Goal: Use online tool/utility: Utilize a website feature to perform a specific function

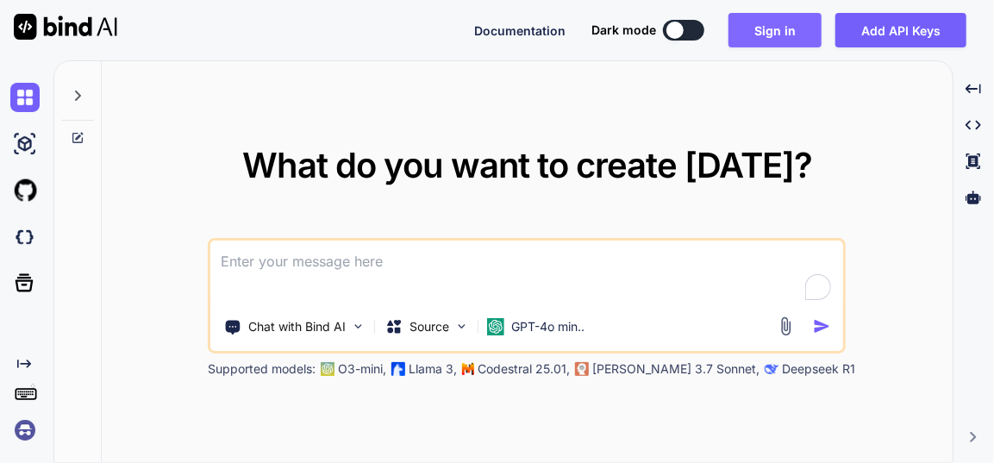
click at [781, 44] on button "Sign in" at bounding box center [774, 30] width 93 height 34
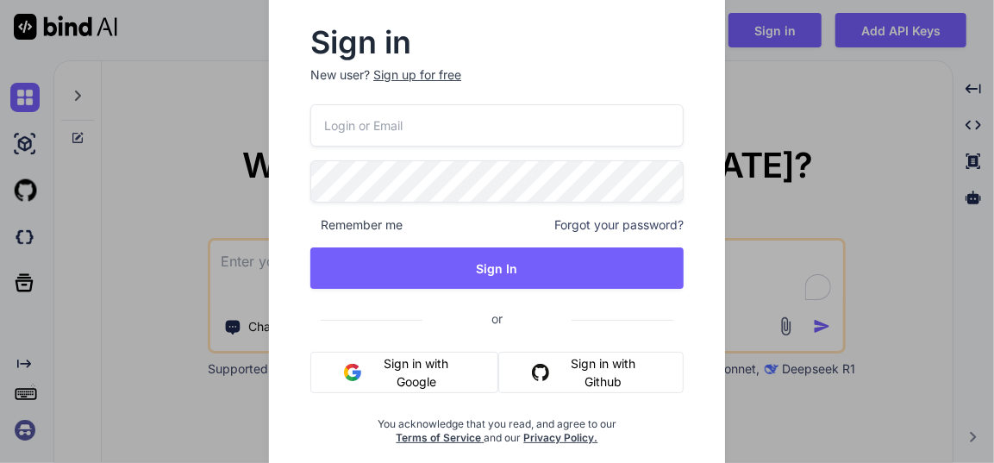
click at [415, 364] on button "Sign in with Google" at bounding box center [404, 372] width 188 height 41
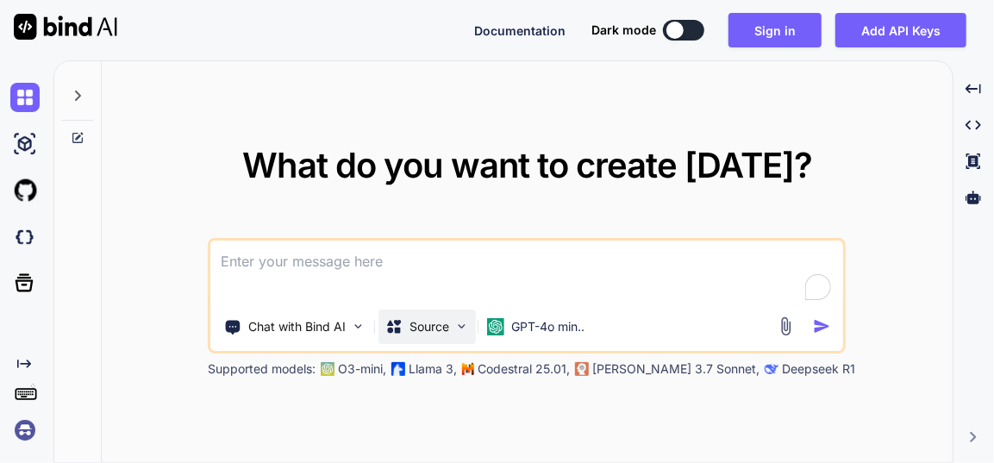
click at [453, 323] on div "Source" at bounding box center [426, 326] width 97 height 34
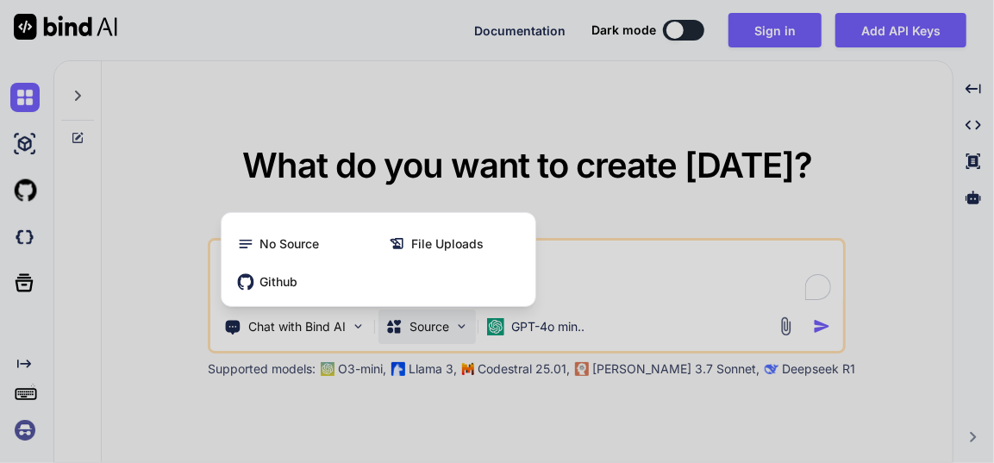
click at [564, 192] on div at bounding box center [497, 231] width 994 height 463
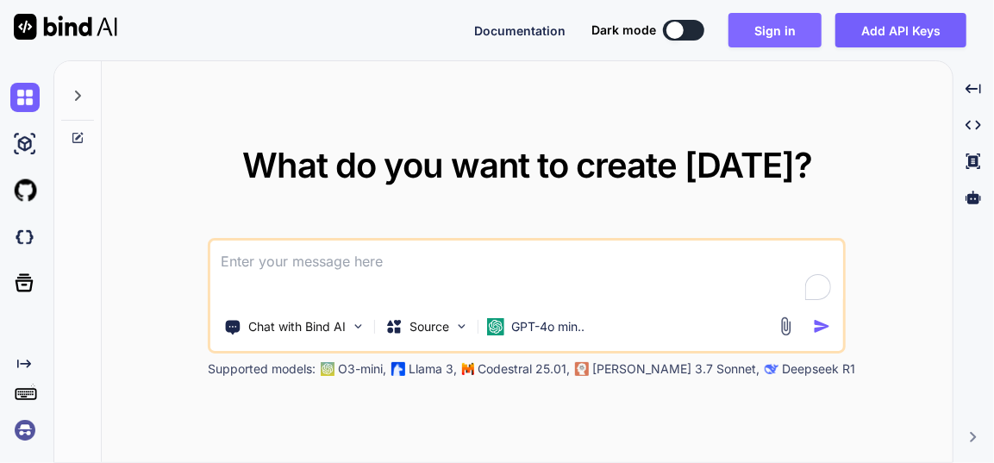
click at [773, 26] on button "Sign in" at bounding box center [774, 30] width 93 height 34
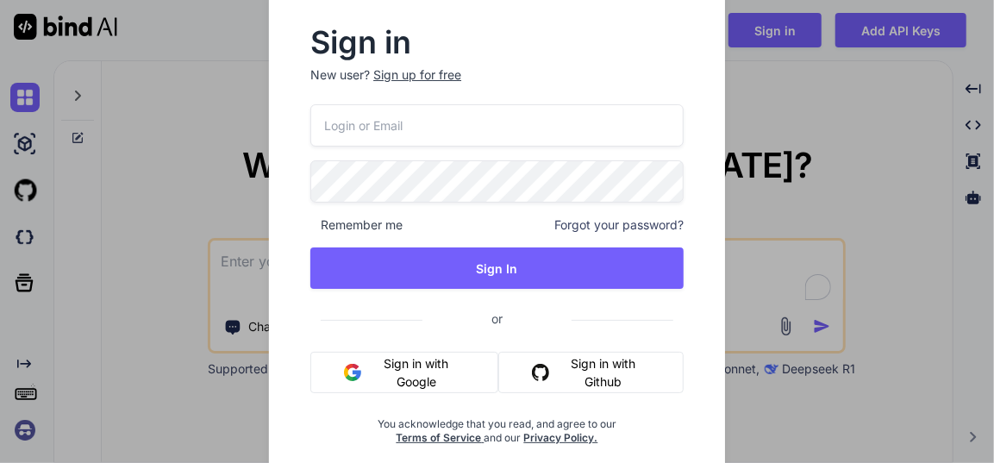
click at [369, 368] on button "Sign in with Google" at bounding box center [404, 372] width 188 height 41
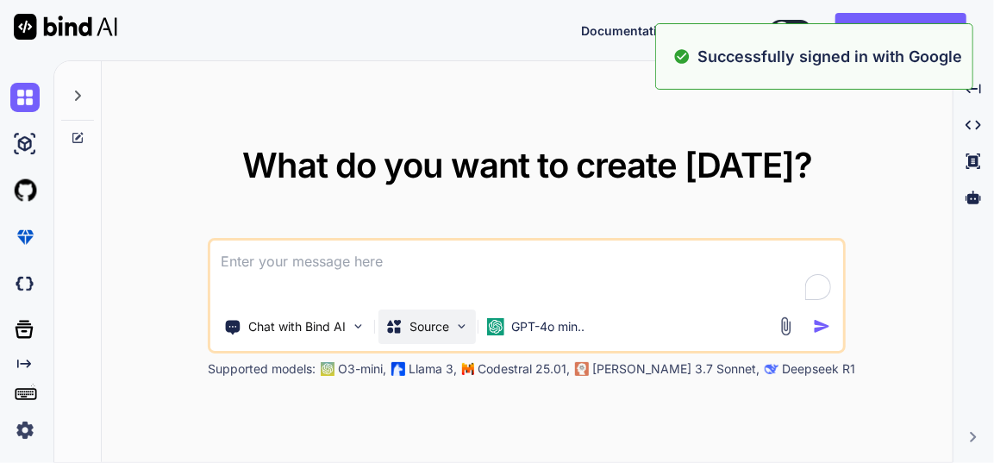
click at [430, 332] on p "Source" at bounding box center [429, 326] width 40 height 17
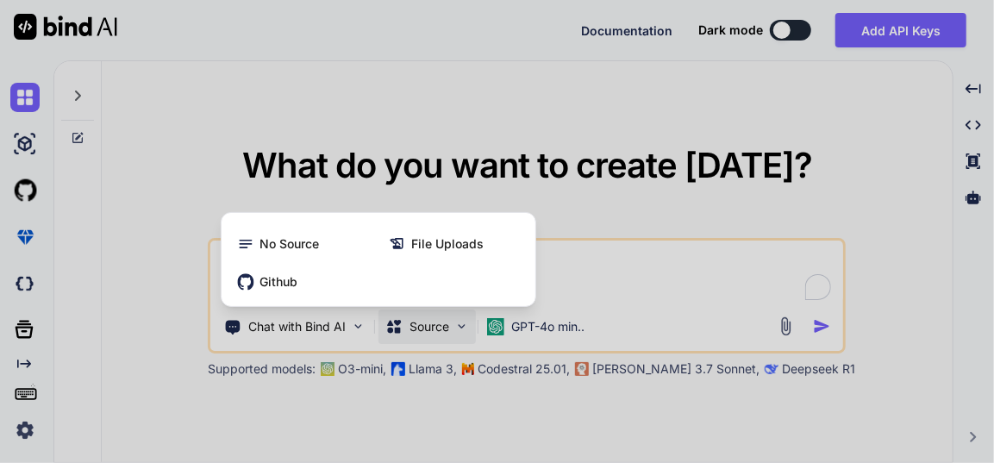
click at [484, 332] on div at bounding box center [497, 231] width 994 height 463
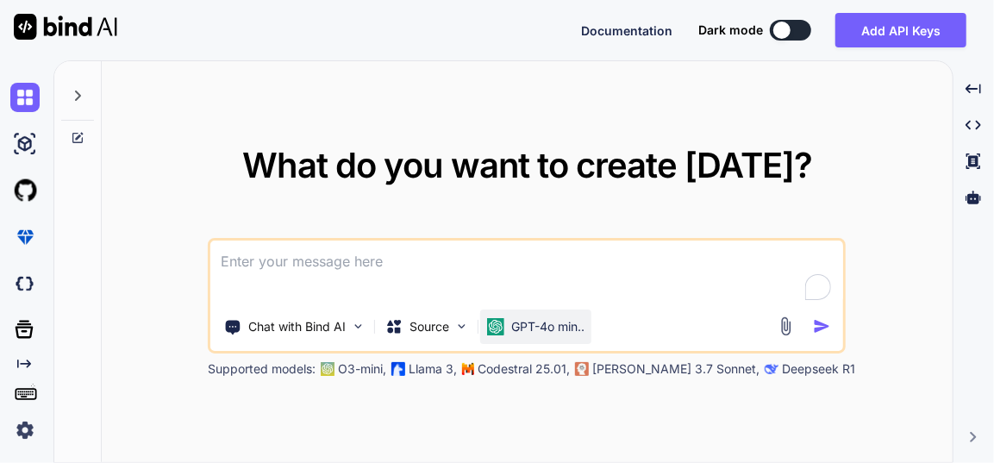
click at [510, 332] on div "GPT-4o min.." at bounding box center [535, 326] width 97 height 17
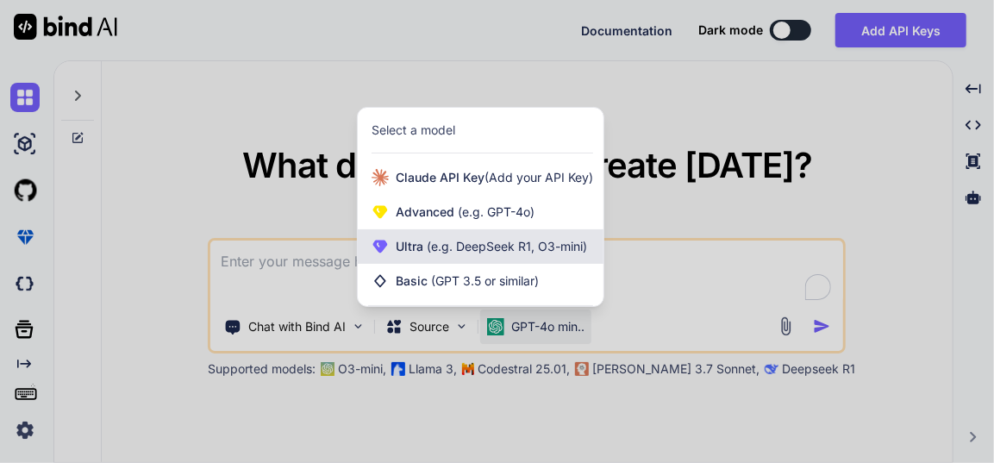
click at [486, 255] on span "Ultra (e.g. DeepSeek R1, O3-mini)" at bounding box center [491, 246] width 191 height 17
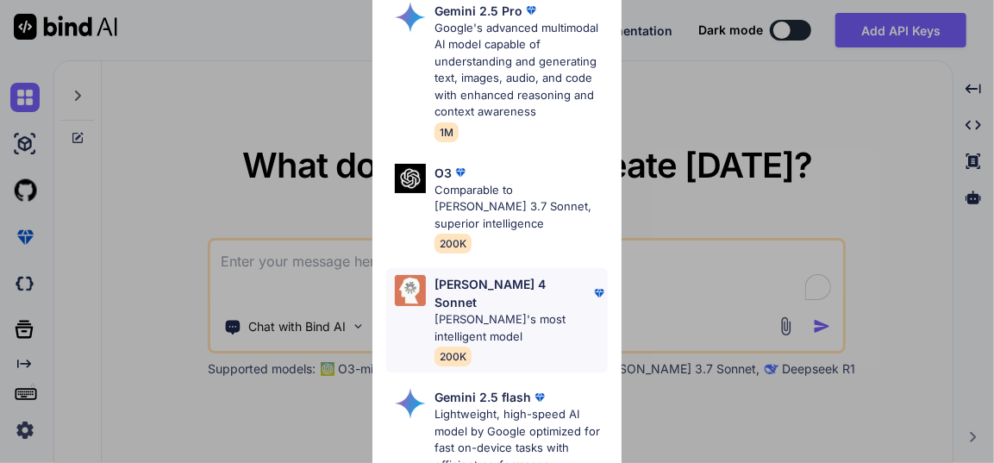
click at [497, 275] on p "[PERSON_NAME] 4 Sonnet" at bounding box center [511, 293] width 155 height 36
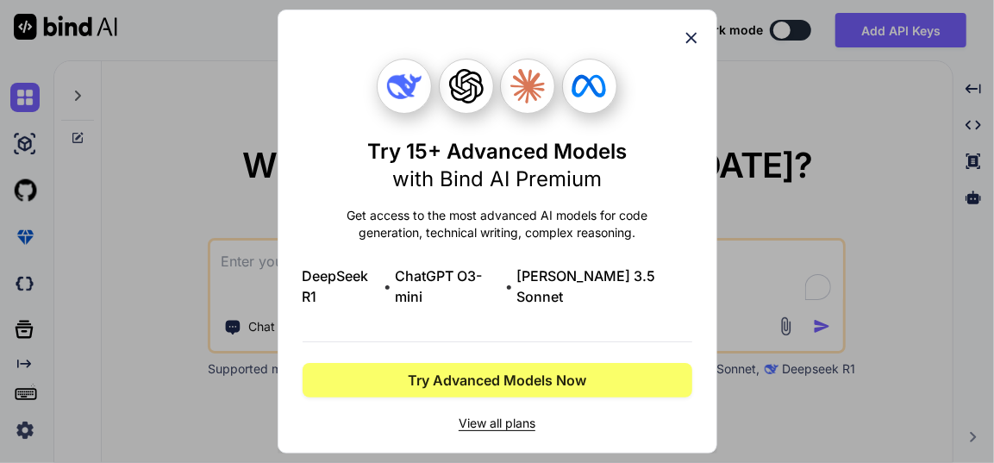
click at [691, 38] on icon at bounding box center [691, 37] width 19 height 19
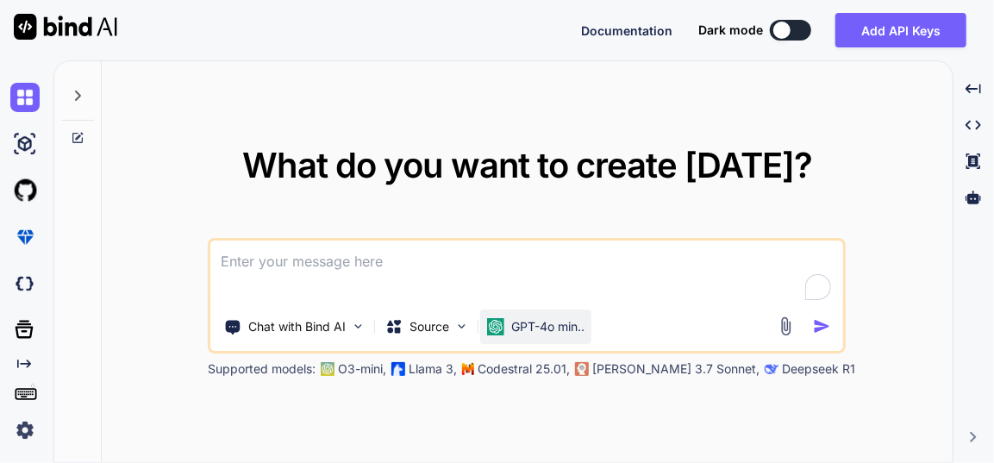
click at [527, 331] on p "GPT-4o min.." at bounding box center [547, 326] width 73 height 17
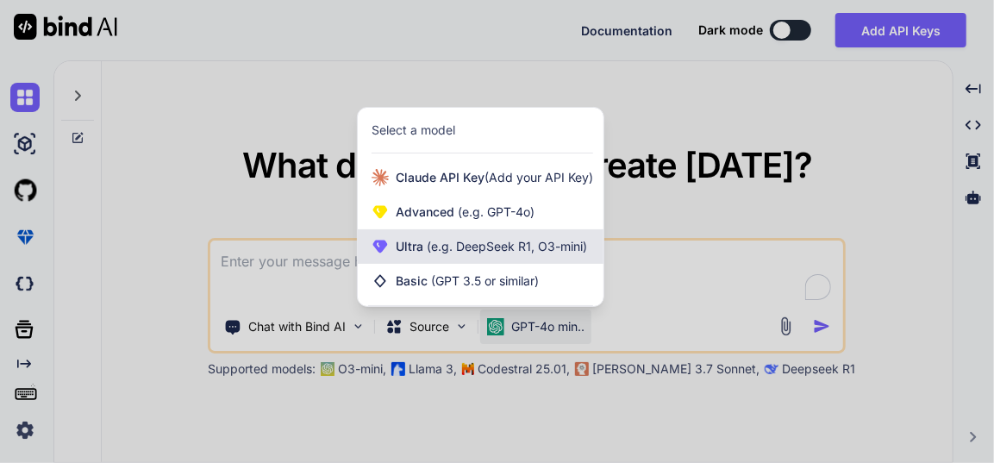
click at [487, 252] on span "(e.g. DeepSeek R1, O3-mini)" at bounding box center [505, 246] width 164 height 15
type textarea "x"
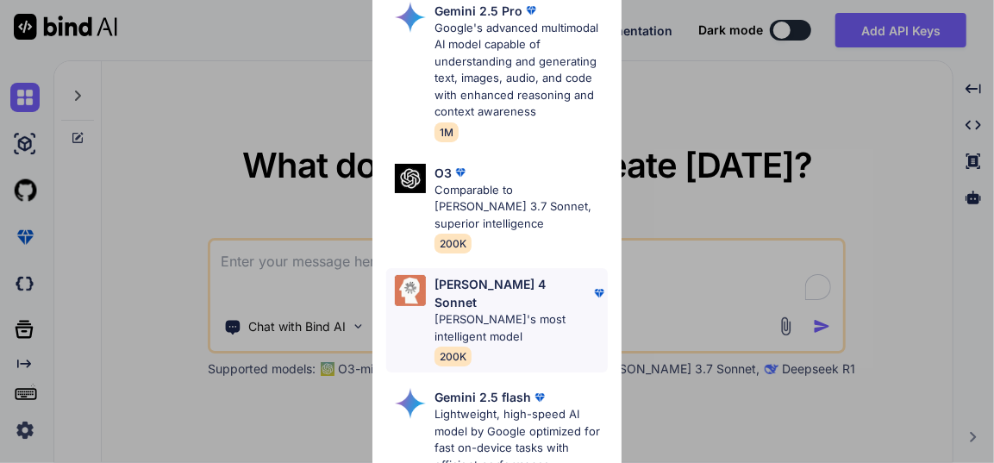
click at [513, 311] on p "[PERSON_NAME]'s most intelligent model" at bounding box center [520, 328] width 172 height 34
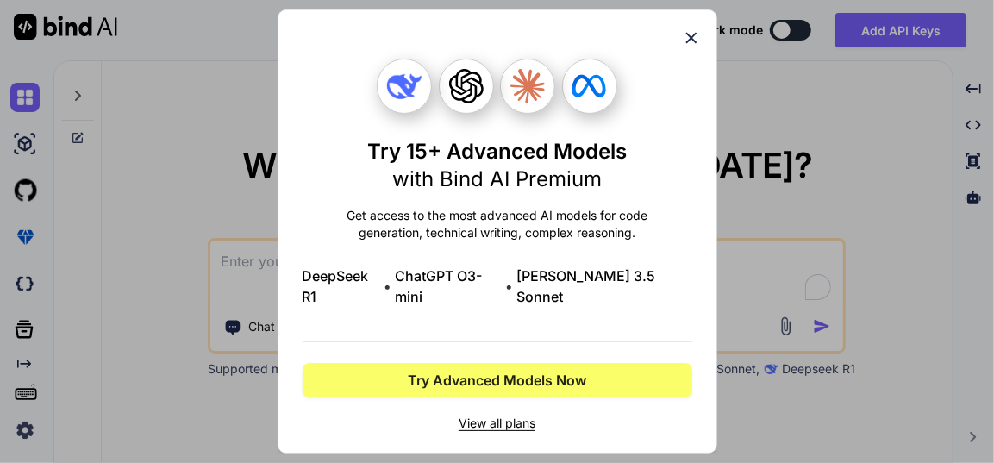
click at [694, 44] on icon at bounding box center [690, 38] width 11 height 11
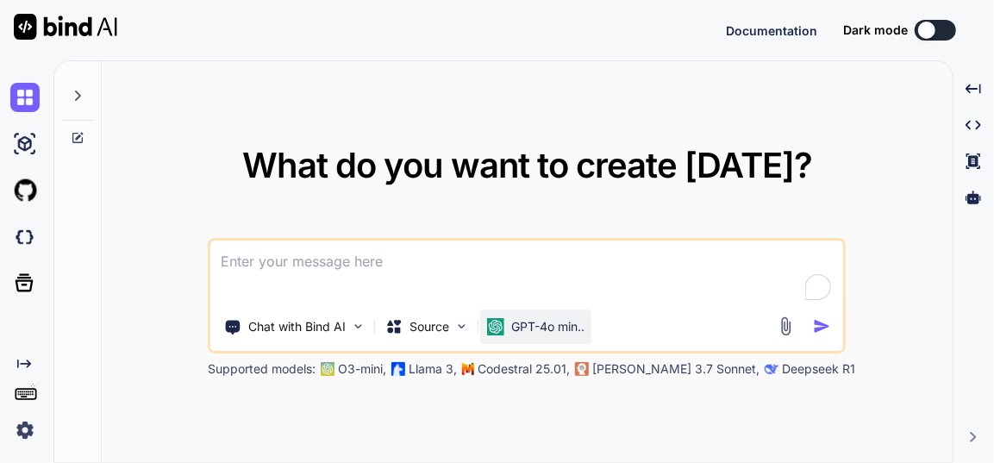
click at [533, 333] on p "GPT-4o min.." at bounding box center [547, 326] width 73 height 17
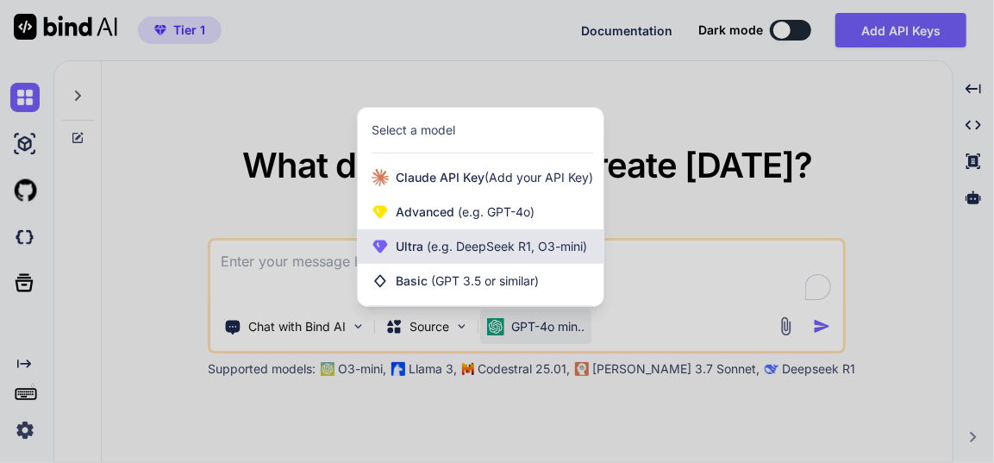
click at [522, 254] on span "Ultra (e.g. DeepSeek R1, O3-mini)" at bounding box center [491, 246] width 191 height 17
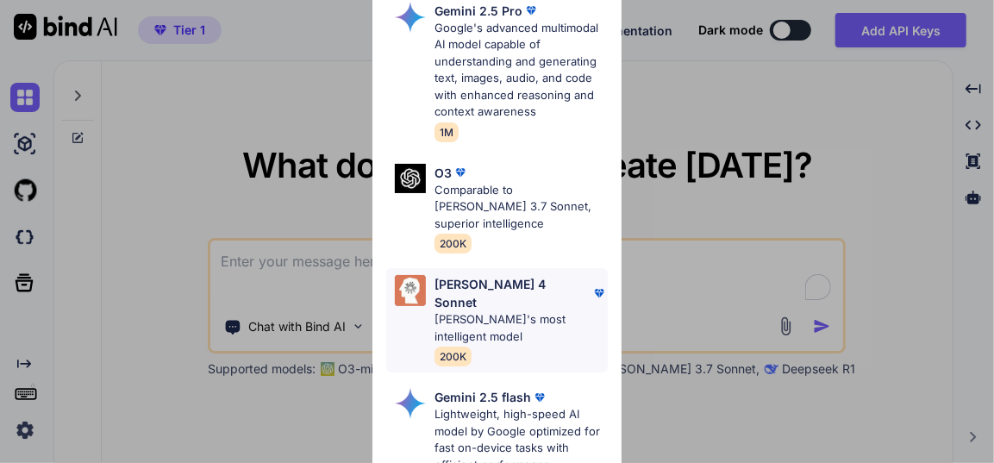
click at [534, 311] on p "[PERSON_NAME]'s most intelligent model" at bounding box center [520, 328] width 172 height 34
type textarea "x"
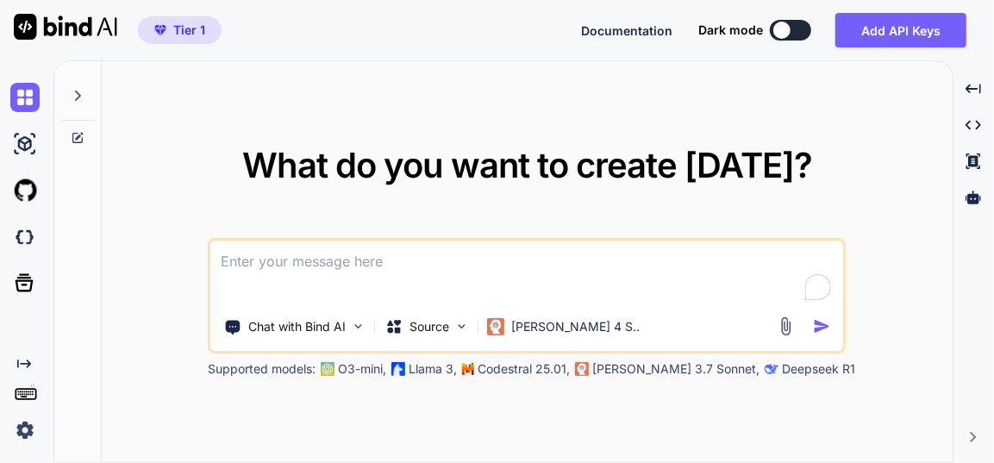
click at [419, 264] on textarea at bounding box center [526, 272] width 632 height 64
type textarea "i"
type textarea "x"
type textarea "im"
type textarea "x"
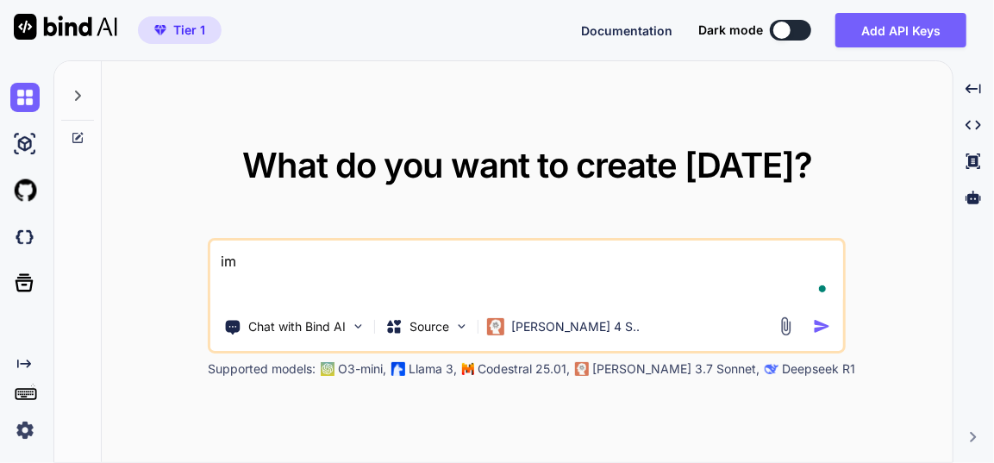
type textarea "imp"
type textarea "x"
type textarea "impr"
type textarea "x"
type textarea "impro"
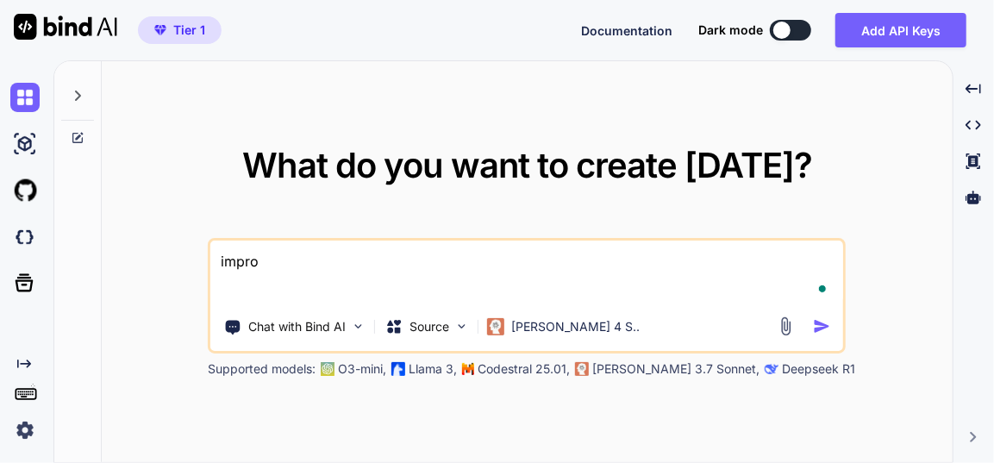
type textarea "x"
type textarea "improv"
type textarea "x"
type textarea "improve"
type textarea "x"
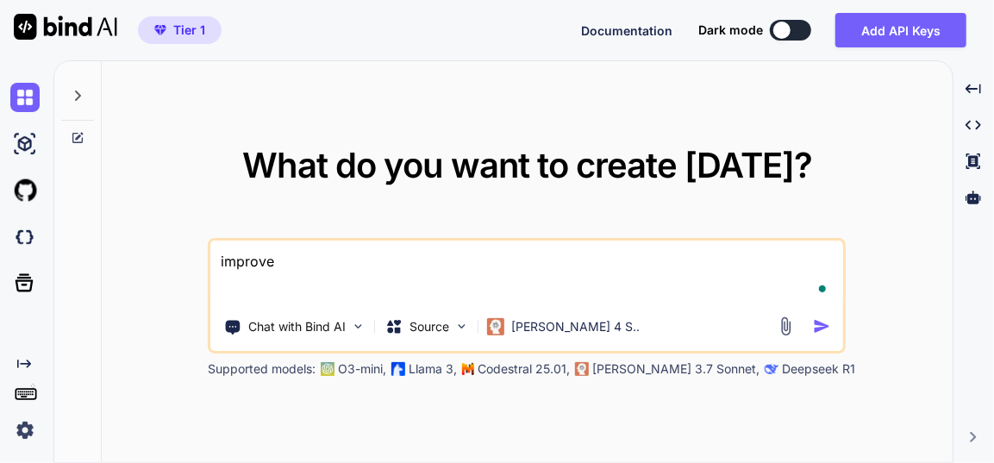
type textarea "improve"
type textarea "x"
type textarea "improve u"
type textarea "x"
type textarea "improve ui"
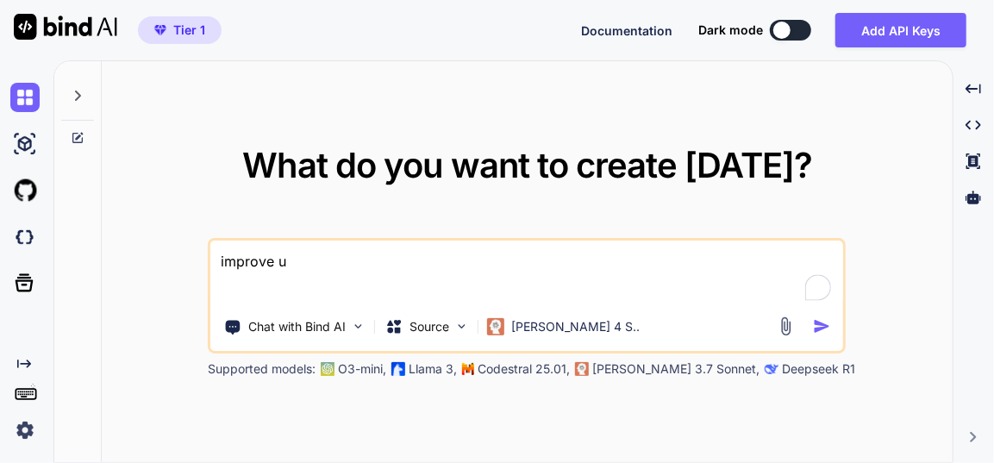
type textarea "x"
type textarea "improve ui"
type textarea "x"
type textarea "improve ui a"
type textarea "x"
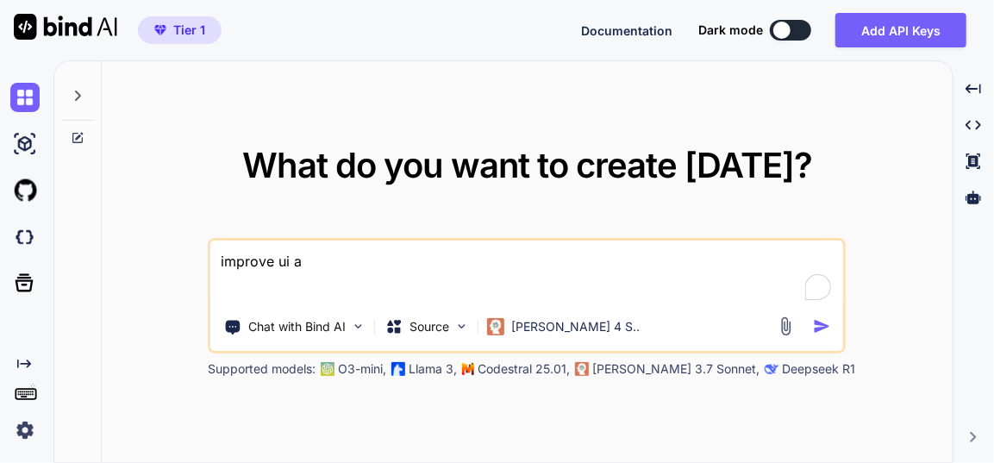
type textarea "improve ui an"
type textarea "x"
type textarea "improve ui and"
type textarea "x"
type textarea "improve ui and"
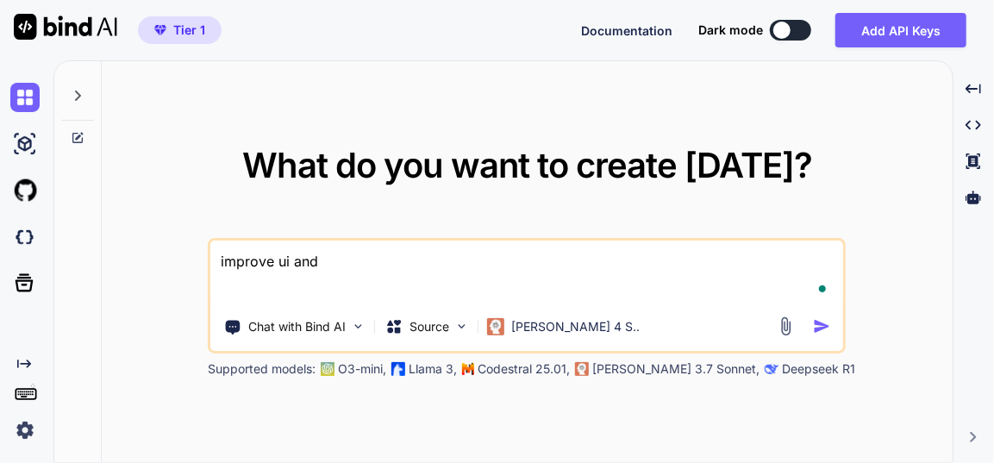
type textarea "x"
type textarea "improve ui and m"
type textarea "x"
type textarea "improve ui and ma"
type textarea "x"
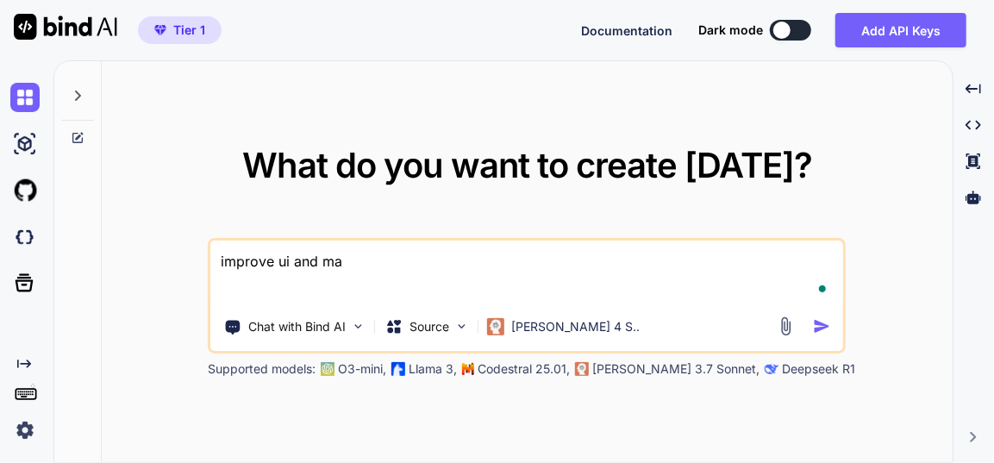
type textarea "improve ui and mak"
type textarea "x"
type textarea "improve ui and make"
type textarea "x"
type textarea "improve ui and make"
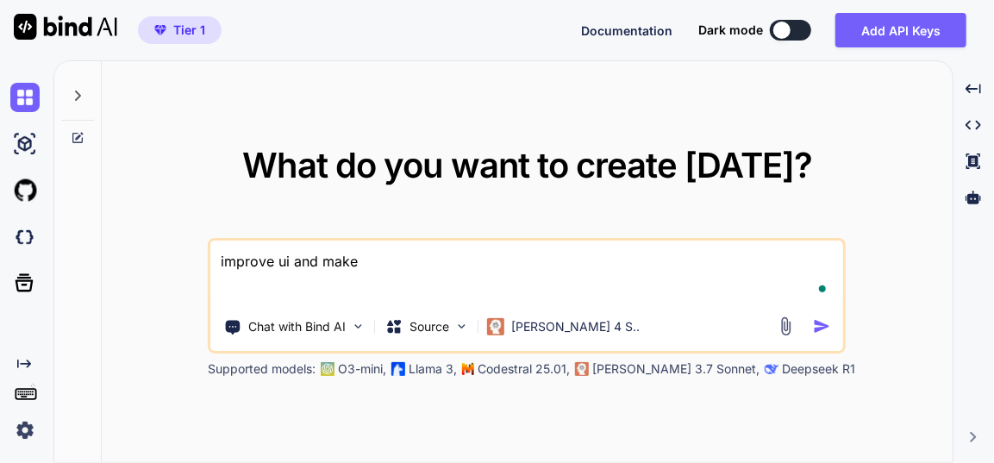
type textarea "x"
type textarea "improve ui and make m"
type textarea "x"
type textarea "improve ui and make mo"
type textarea "x"
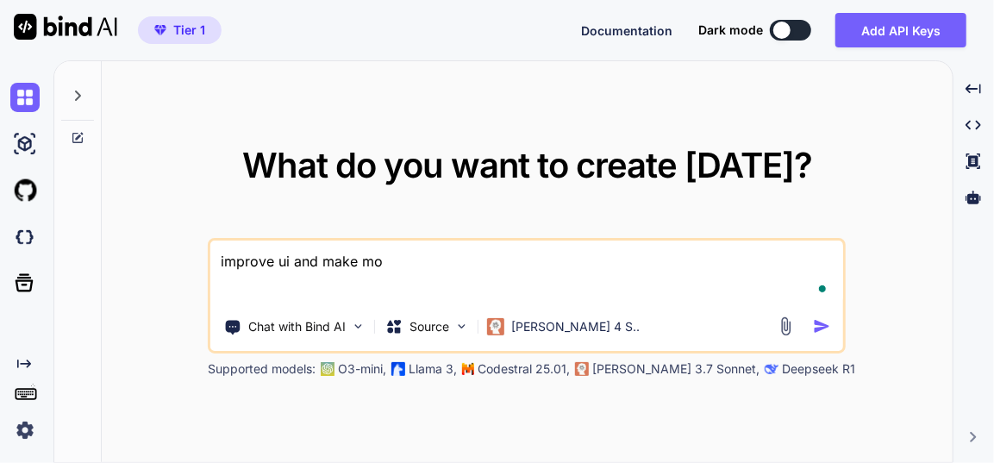
type textarea "improve ui and make mor"
type textarea "x"
type textarea "improve ui and make more"
type textarea "x"
type textarea "improve ui and make more"
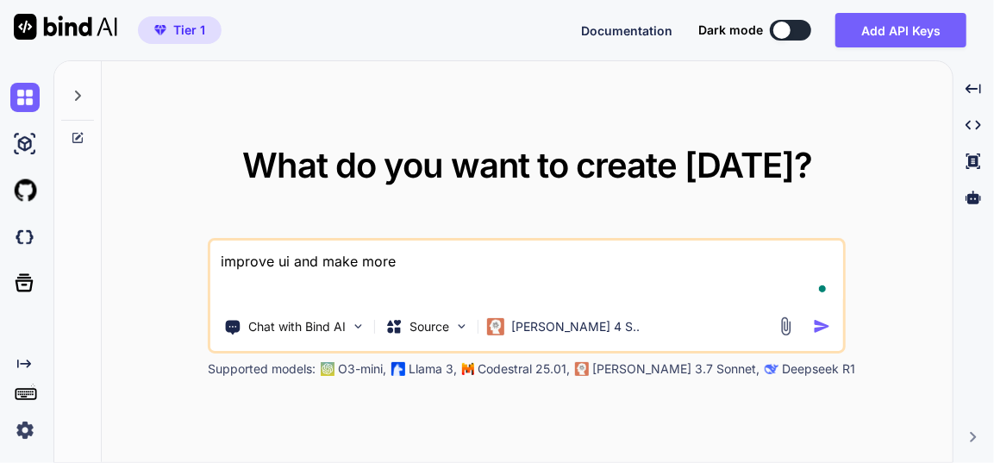
type textarea "x"
type textarea "improve ui and make more a"
type textarea "x"
type textarea "improve ui and make more at"
type textarea "x"
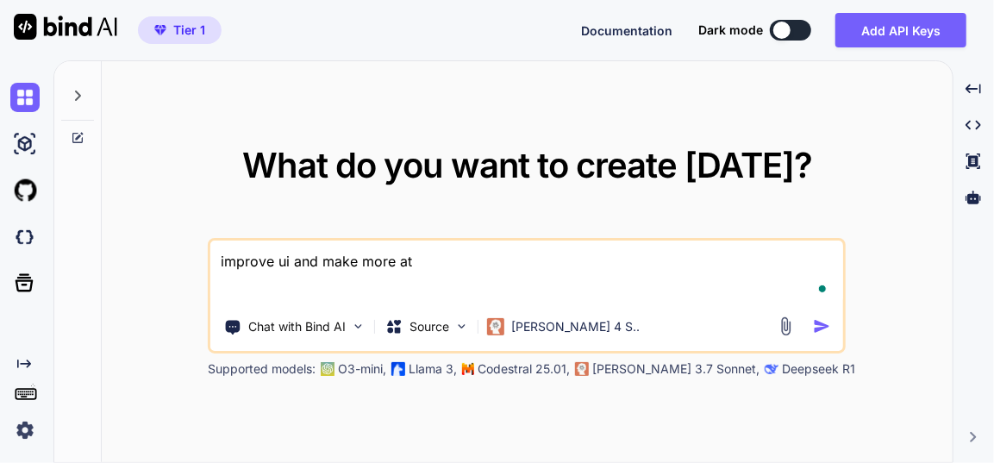
type textarea "improve ui and make more att"
type textarea "x"
type textarea "improve ui and make more attr"
type textarea "x"
type textarea "improve ui and make more attra"
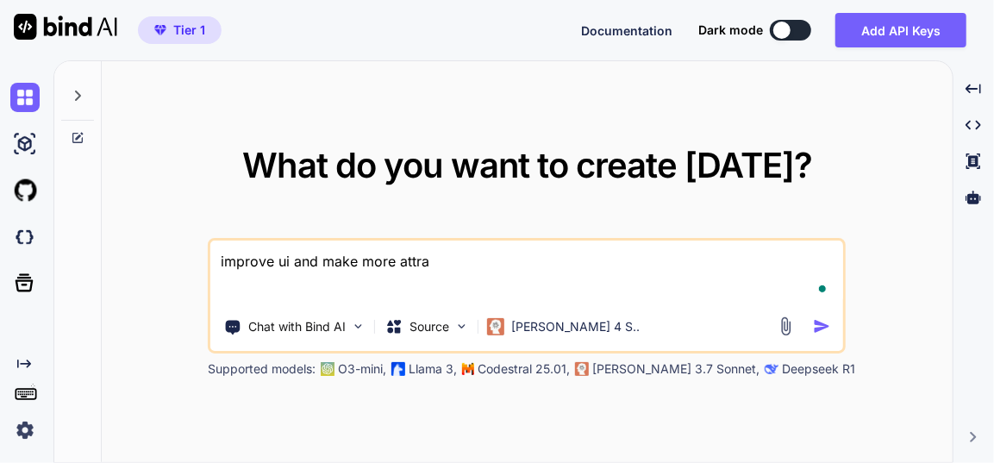
type textarea "x"
type textarea "improve ui and make more attrac"
type textarea "x"
type textarea "improve ui and make more attract"
type textarea "x"
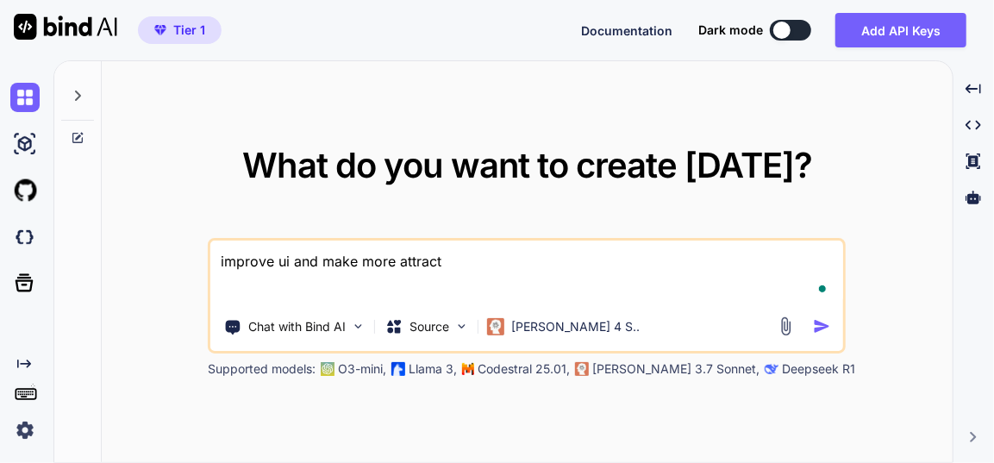
type textarea "improve ui and make more attracti"
type textarea "x"
type textarea "improve ui and make more attractiv"
type textarea "x"
type textarea "improve ui and make more attractive"
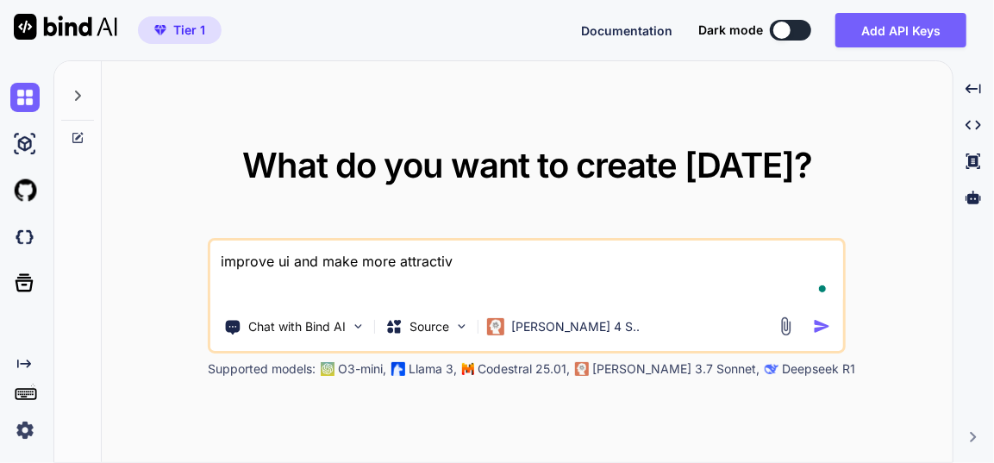
type textarea "x"
type textarea "improve ui and make more attractive"
type textarea "x"
type textarea "improve ui and make more attractive a"
type textarea "x"
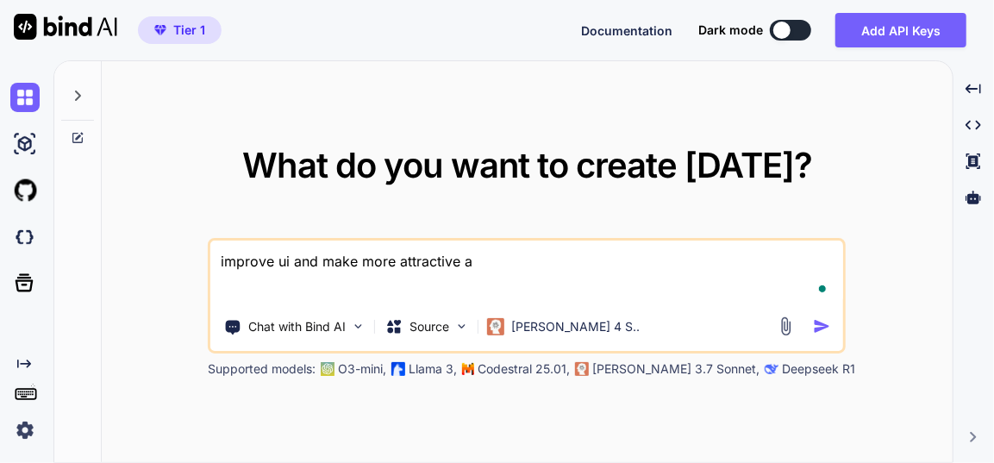
type textarea "improve ui and make more attractive an"
type textarea "x"
type textarea "improve ui and make more attractive and"
type textarea "x"
type textarea "improve ui and make more attractive and"
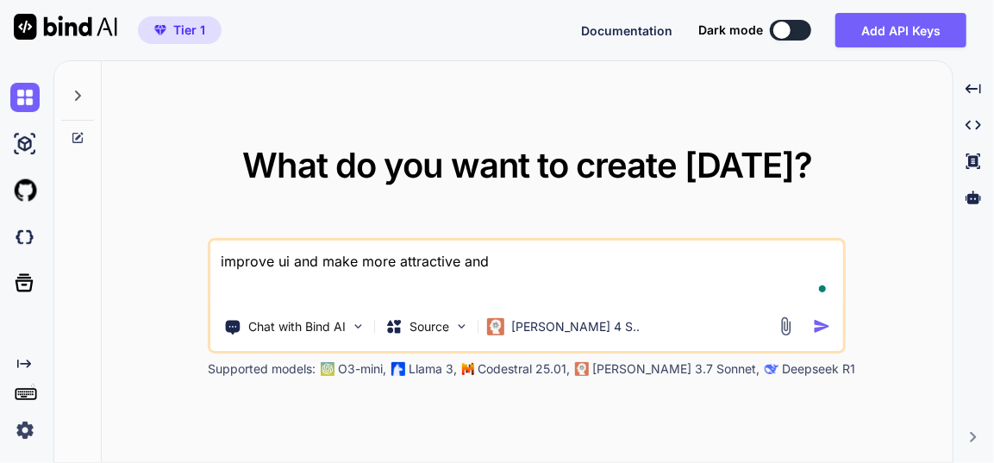
type textarea "x"
type textarea "improve ui and make more attractive and u"
type textarea "x"
type textarea "improve ui and make more attractive and us"
type textarea "x"
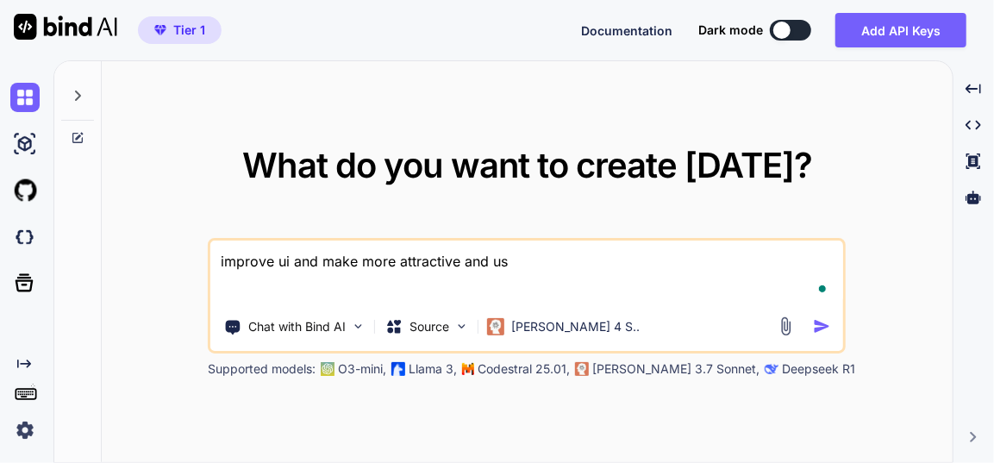
type textarea "improve ui and make more attractive and use"
type textarea "x"
type textarea "improve ui and make more attractive and user"
type textarea "x"
type textarea "improve ui and make more attractive and user"
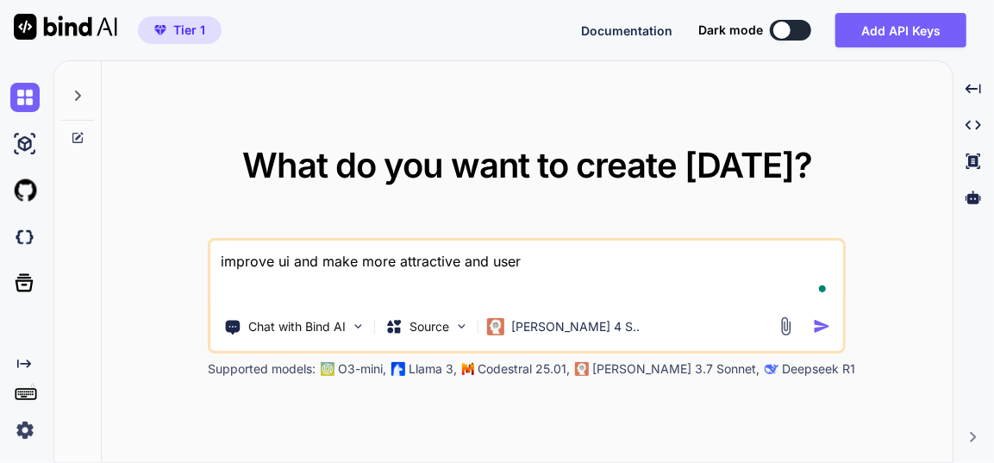
type textarea "x"
type textarea "improve ui and make more attractive and user f"
type textarea "x"
type textarea "improve ui and make more attractive and user fr"
type textarea "x"
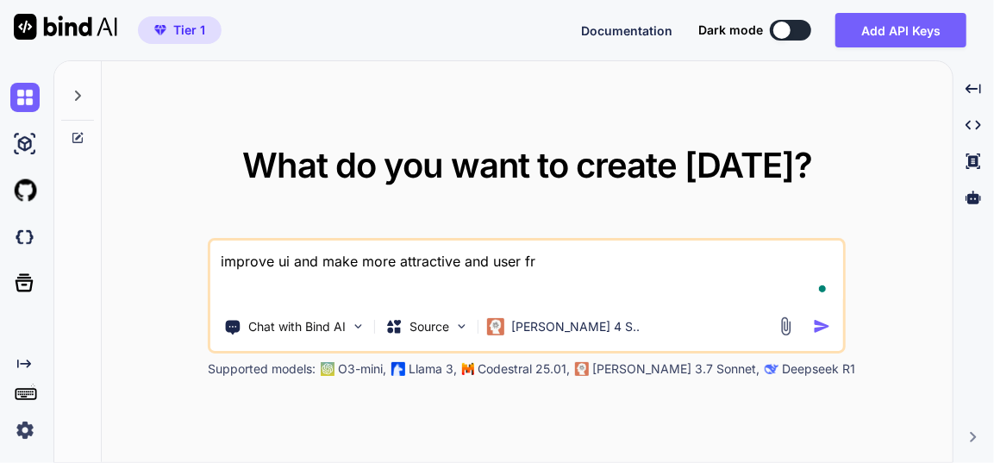
type textarea "improve ui and make more attractive and user fri"
type textarea "x"
type textarea "improve ui and make more attractive and user frie"
type textarea "x"
type textarea "improve ui and make more attractive and user frien"
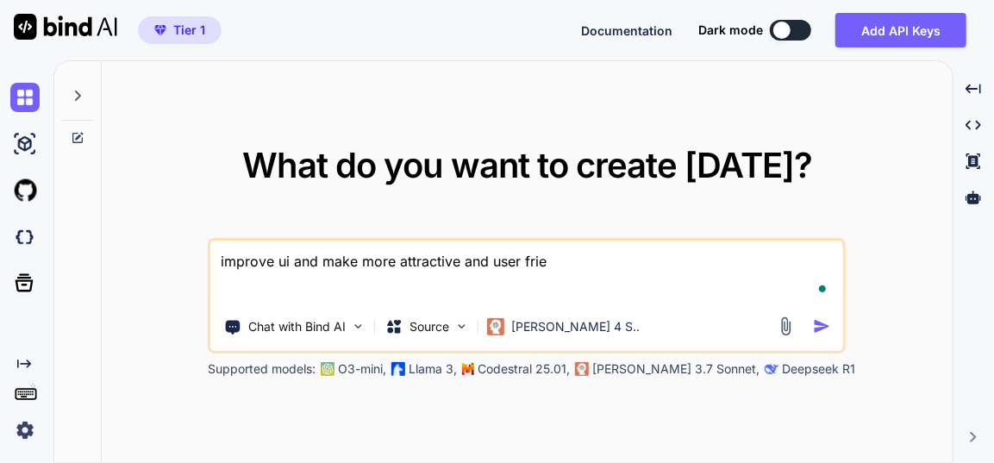
type textarea "x"
type textarea "improve ui and make more attractive and user friend"
type textarea "x"
type textarea "improve ui and make more attractive and user friendl"
type textarea "x"
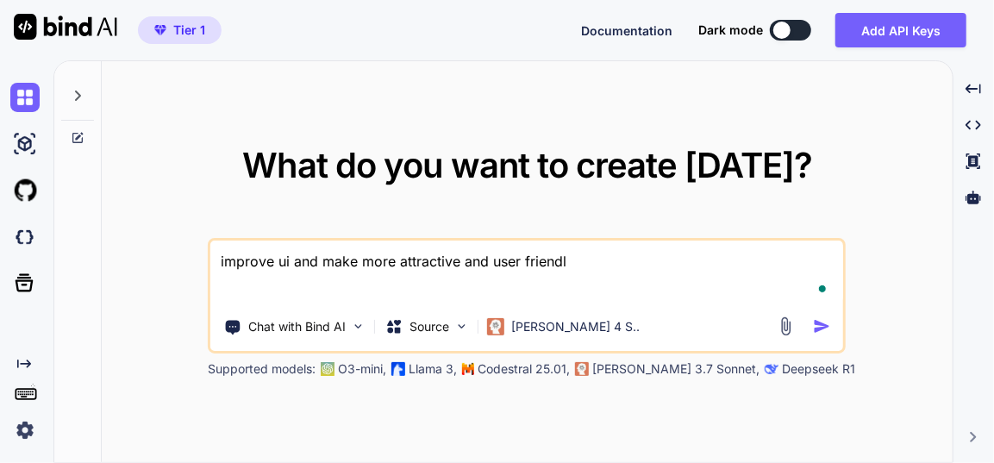
type textarea "improve ui and make more attractive and user friendly"
type textarea "x"
type textarea "improve ui and make more attractive and user friendly,"
type textarea "x"
type textarea "improve ui and make more attractive and user friendly,"
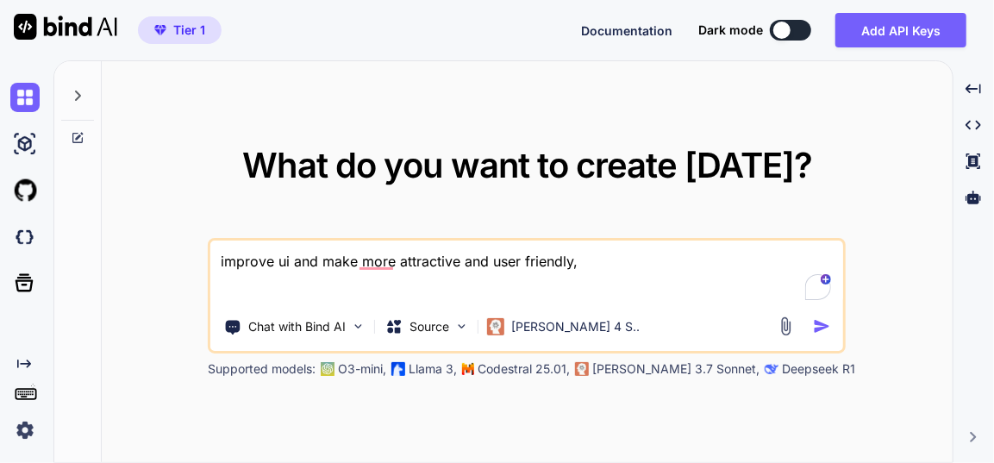
type textarea "x"
type textarea "improve ui and make more attractive and user friendly, p"
type textarea "x"
type textarea "improve ui and make more attractive and user friendly, pr"
type textarea "x"
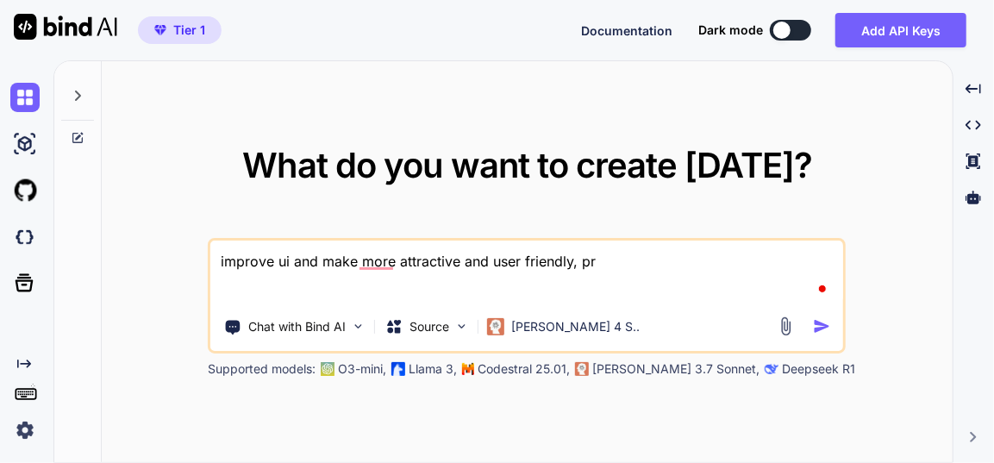
type textarea "improve ui and make more attractive and user friendly, pro"
type textarea "x"
type textarea "improve ui and make more attractive and user friendly, prov"
type textarea "x"
type textarea "improve ui and make more attractive and user friendly, provi"
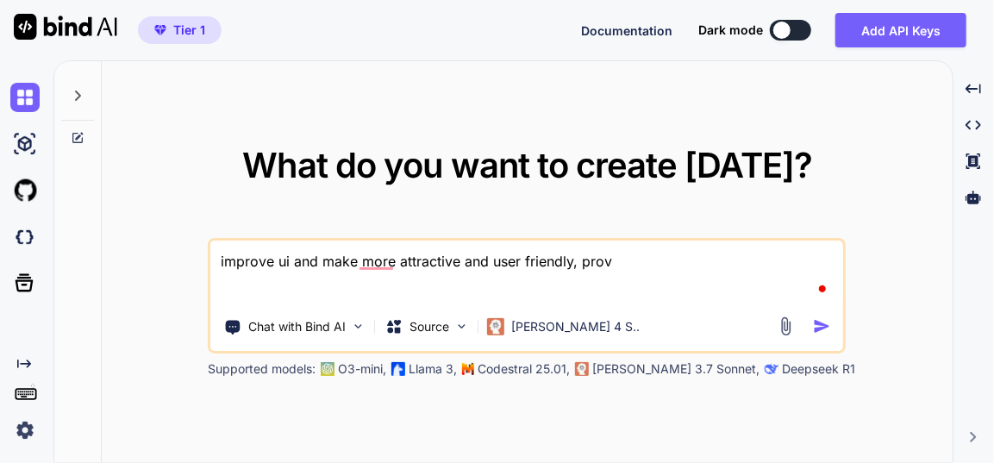
type textarea "x"
type textarea "improve ui and make more attractive and user friendly, provid"
type textarea "x"
type textarea "improve ui and make more attractive and user friendly, provide"
type textarea "x"
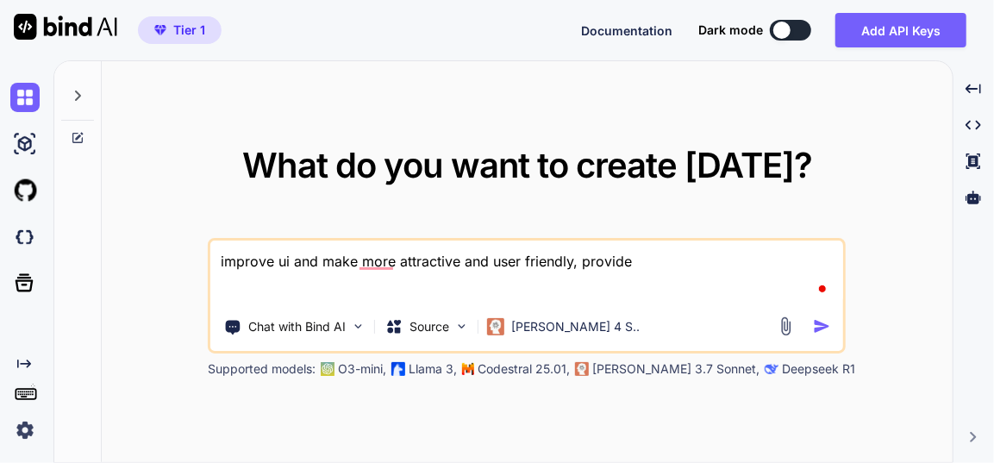
type textarea "improve ui and make more attractive and user friendly, provide"
type textarea "x"
type textarea "improve ui and make more attractive and user friendly, provide o"
type textarea "x"
type textarea "improve ui and make more attractive and user friendly, provide on"
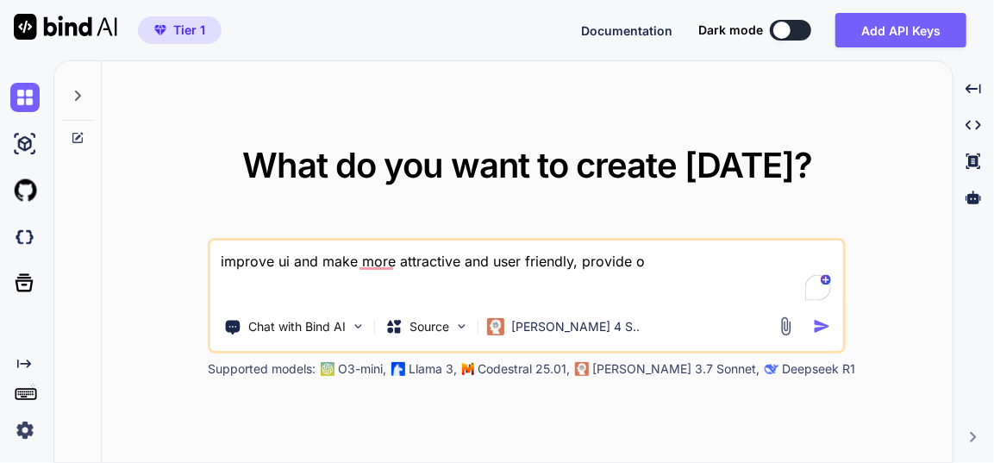
type textarea "x"
type textarea "improve ui and make more attractive and user friendly, provide onl"
type textarea "x"
type textarea "improve ui and make more attractive and user friendly, provide only"
type textarea "x"
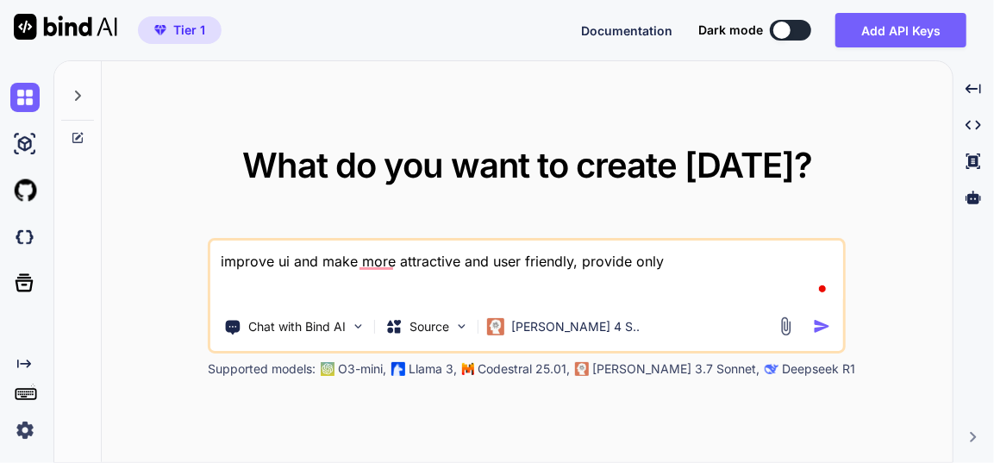
type textarea "improve ui and make more attractive and user friendly, provide only"
type textarea "x"
type textarea "improve ui and make more attractive and user friendly, provide only"
type textarea "x"
type textarea "improve ui and make more attractive and user friendly, provide onl"
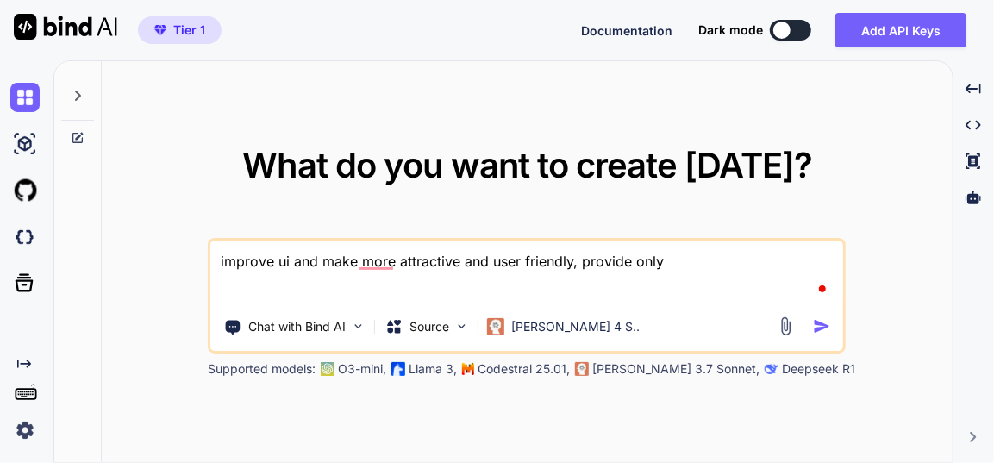
type textarea "x"
type textarea "improve ui and make more attractive and user friendly, provide on"
type textarea "x"
type textarea "improve ui and make more attractive and user friendly, provide o"
type textarea "x"
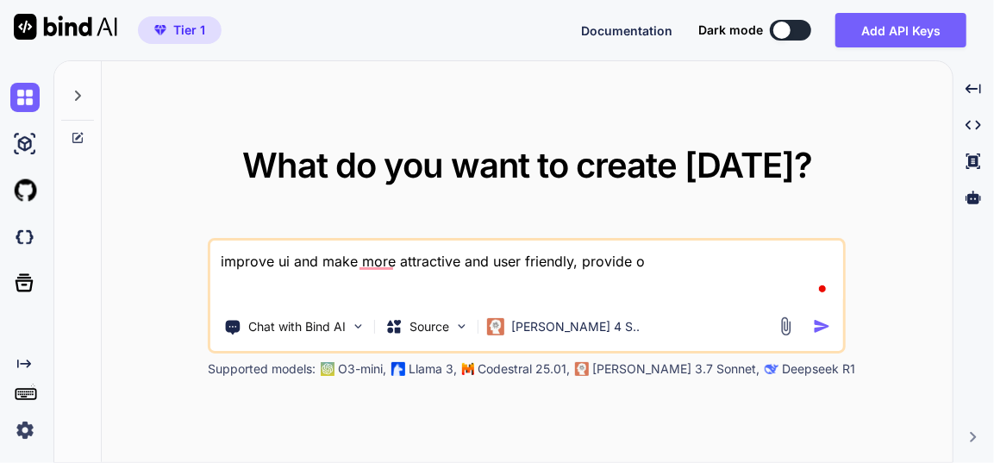
type textarea "improve ui and make more attractive and user friendly, provide"
type textarea "x"
type textarea "improve ui and make more attractive and user friendly, provide f"
type textarea "x"
type textarea "improve ui and make more attractive and user friendly, provide fu"
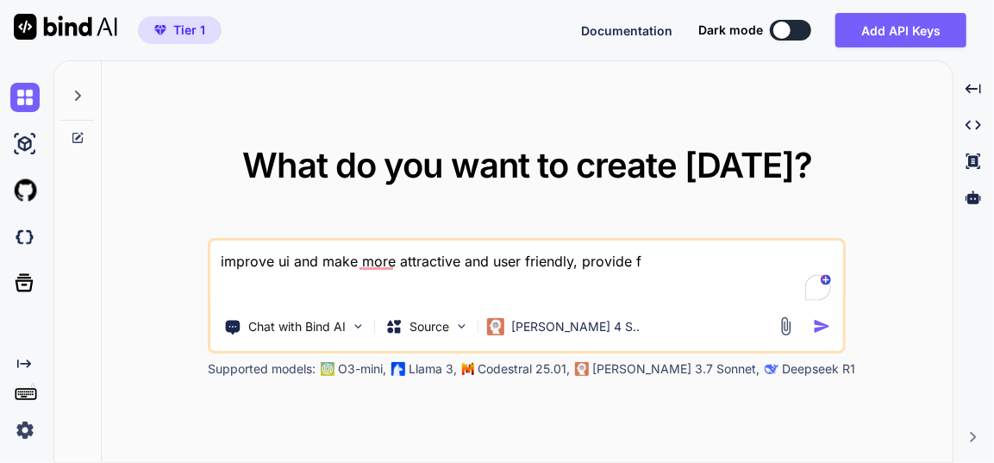
type textarea "x"
type textarea "improve ui and make more attractive and user friendly, provide ful"
type textarea "x"
type textarea "improve ui and make more attractive and user friendly, provide full"
type textarea "x"
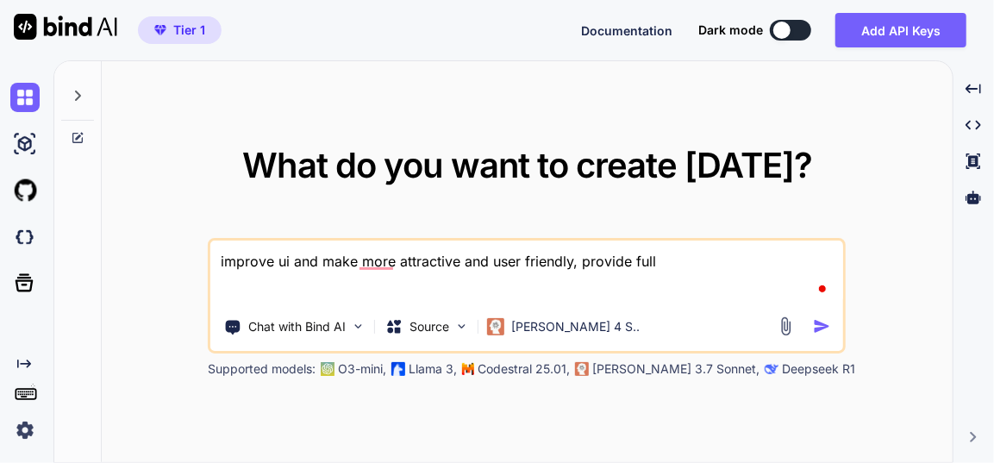
type textarea "improve ui and make more attractive and user friendly, provide full"
type textarea "x"
type textarea "improve ui and make more attractive and user friendly, provide full c"
type textarea "x"
type textarea "improve ui and make more attractive and user friendly, provide full cs"
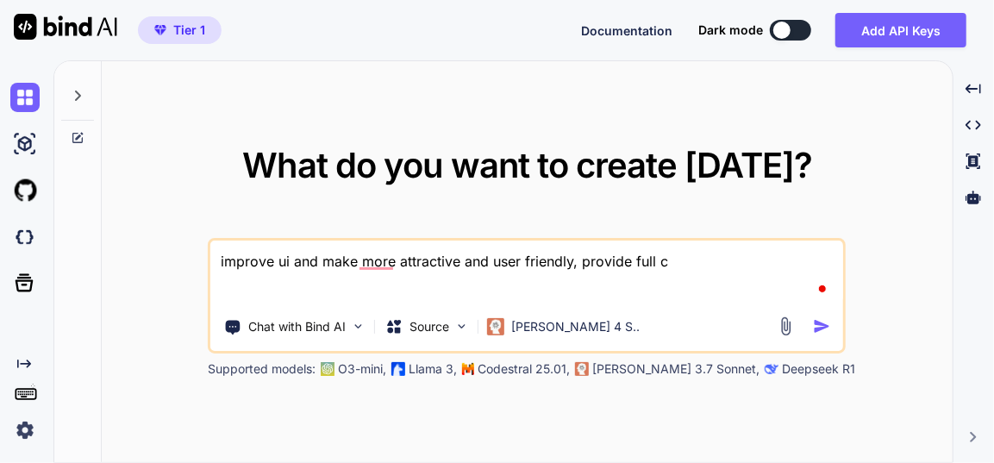
type textarea "x"
type textarea "improve ui and make more attractive and user friendly, provide full css"
type textarea "x"
type textarea "improve ui and make more attractive and user friendly, provide full css"
type textarea "x"
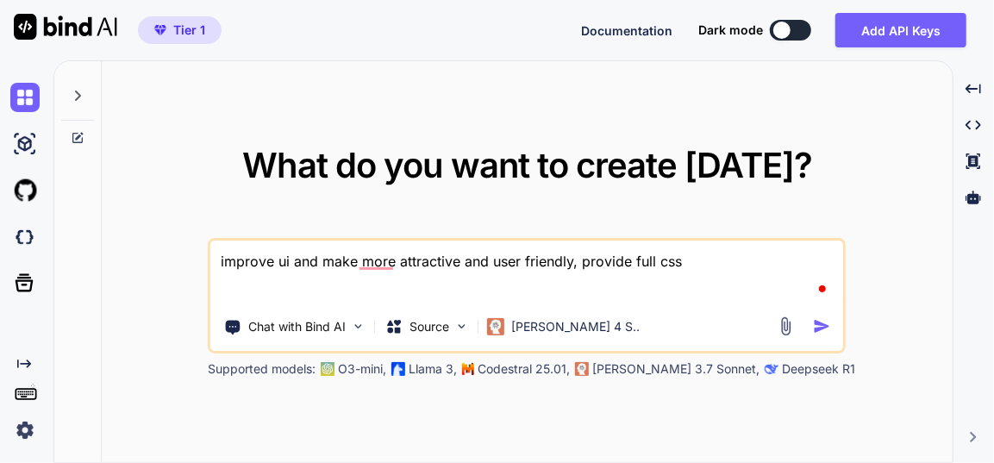
type textarea "improve ui and make more attractive and user friendly, provide full css f"
type textarea "x"
type textarea "improve ui and make more attractive and user friendly, provide full css fi"
type textarea "x"
type textarea "improve ui and make more attractive and user friendly, provide full css fil"
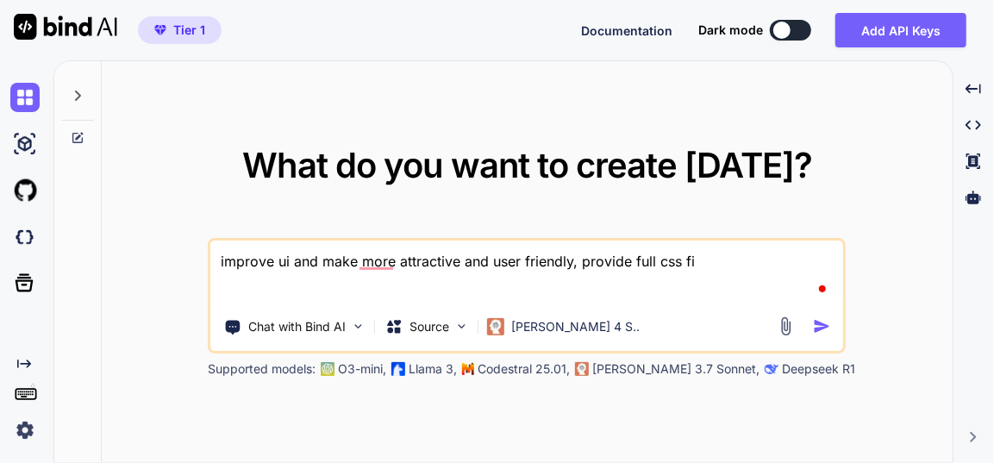
type textarea "x"
type textarea "improve ui and make more attractive and user friendly, provide full css file"
type textarea "x"
type textarea "improve ui and make more attractive and user friendly, provide full css file"
type textarea "x"
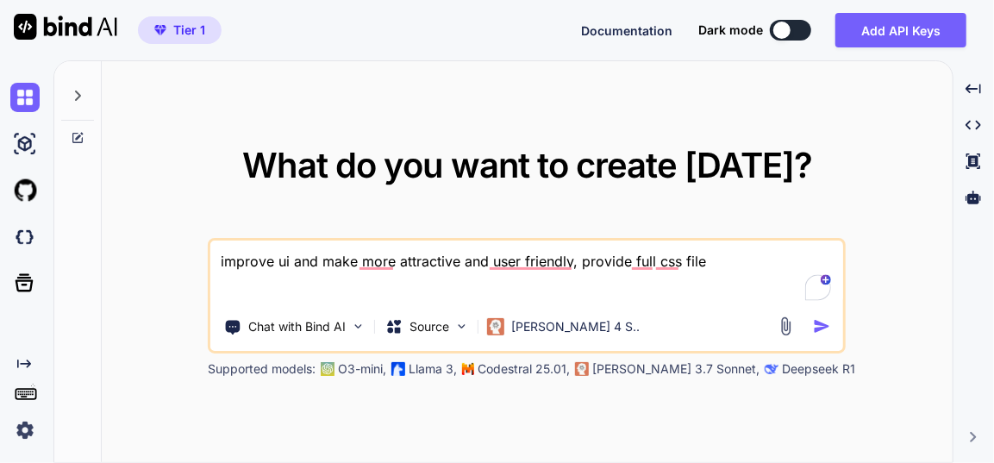
type textarea "improve ui and make more attractive and user friendly, provide full css file _"
type textarea "x"
type textarea "improve ui and make more attractive and user friendly, provide full css file _"
type textarea "x"
type textarea "improve ui and make more attractive and user friendly, provide full css file _"
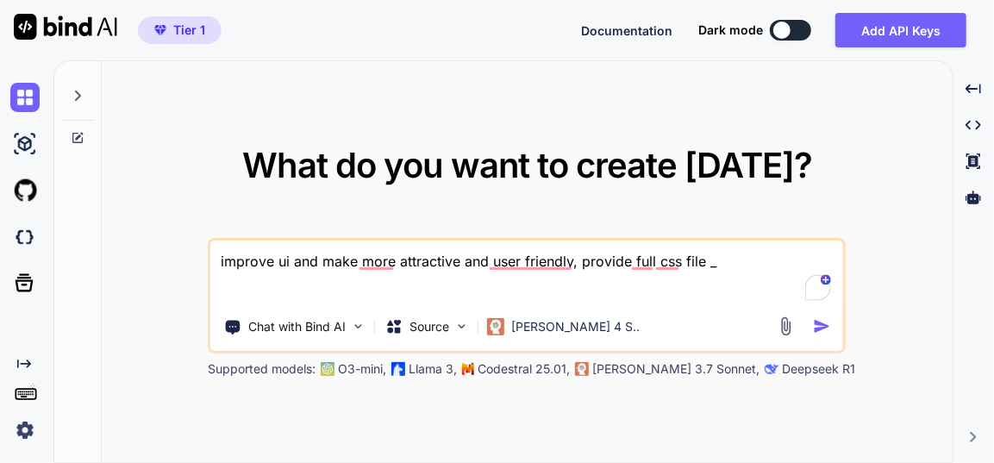
type textarea "x"
type textarea "improve ui and make more attractive and user friendly, provide full css file"
type textarea "x"
type textarea "improve ui and make more attractive and user friendly, provide full css file"
type textarea "x"
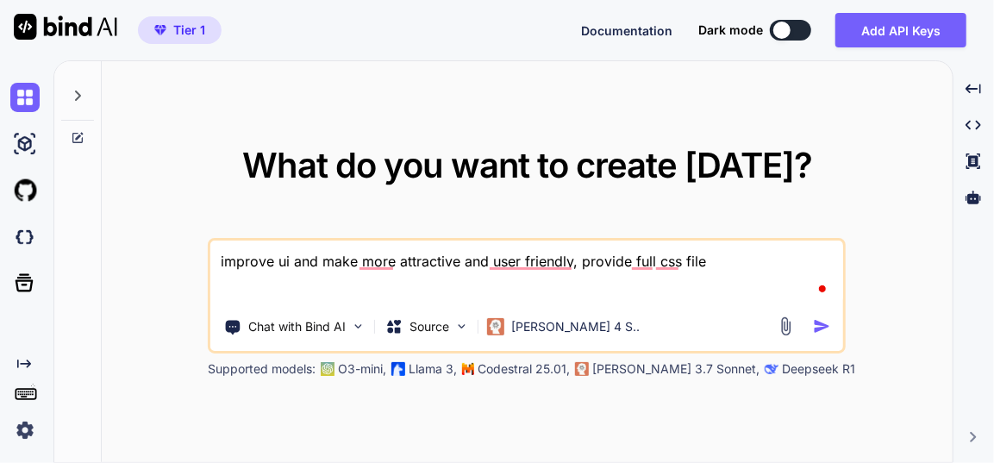
type textarea "improve ui and make more attractive and user friendly, provide full css file -"
type textarea "x"
type textarea "improve ui and make more attractive and user friendly, provide full css file -"
type textarea "x"
paste textarea "script.js - "const API_KEY = "[ENCRYPTION_KEY]"; let workbook; let sheet; let h…"
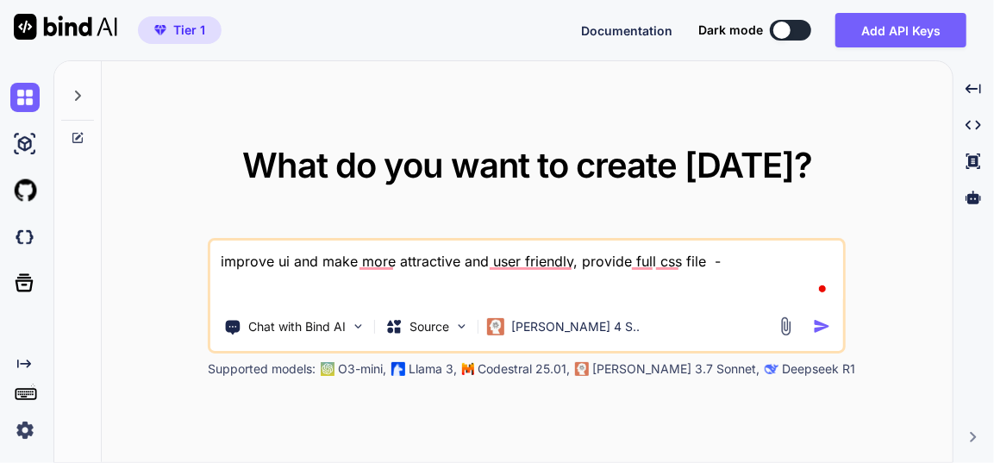
type textarea "improve ui and make more attractive and user friendly, provide full css file - …"
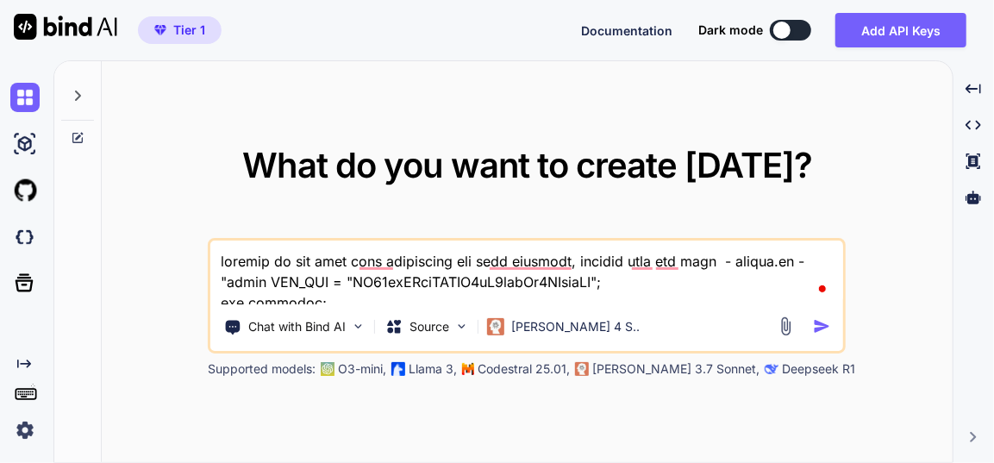
type textarea "x"
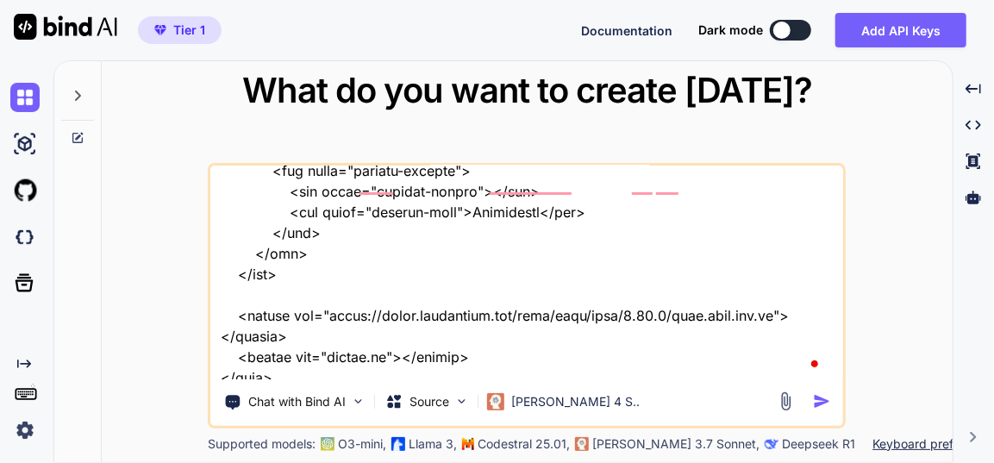
scroll to position [21586, 0]
type textarea "improve ui and make more attractive and user friendly, provide full css file - …"
click at [827, 396] on img "button" at bounding box center [822, 401] width 18 height 18
click at [819, 397] on img "button" at bounding box center [822, 401] width 18 height 18
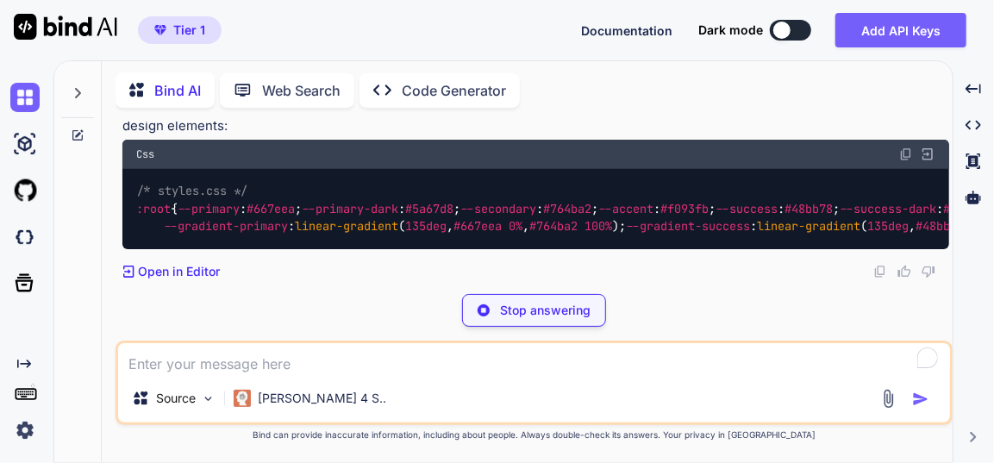
scroll to position [4053, 0]
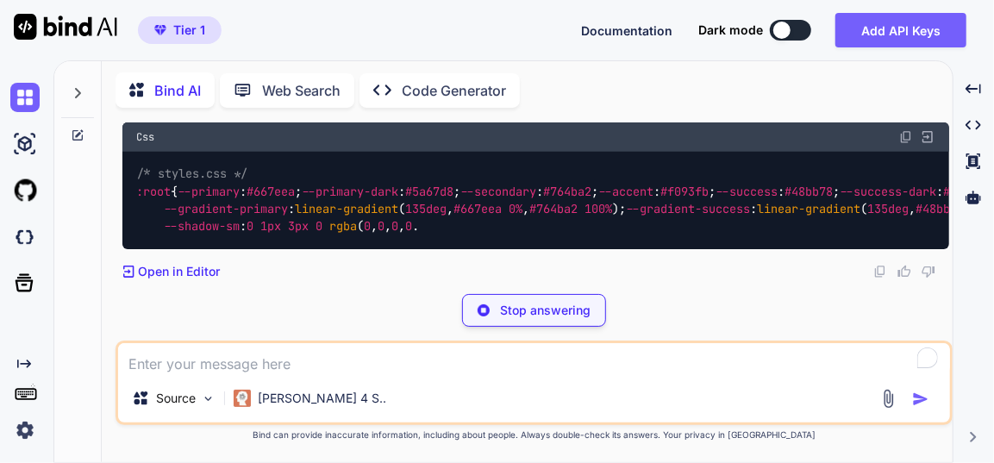
type textarea "x"
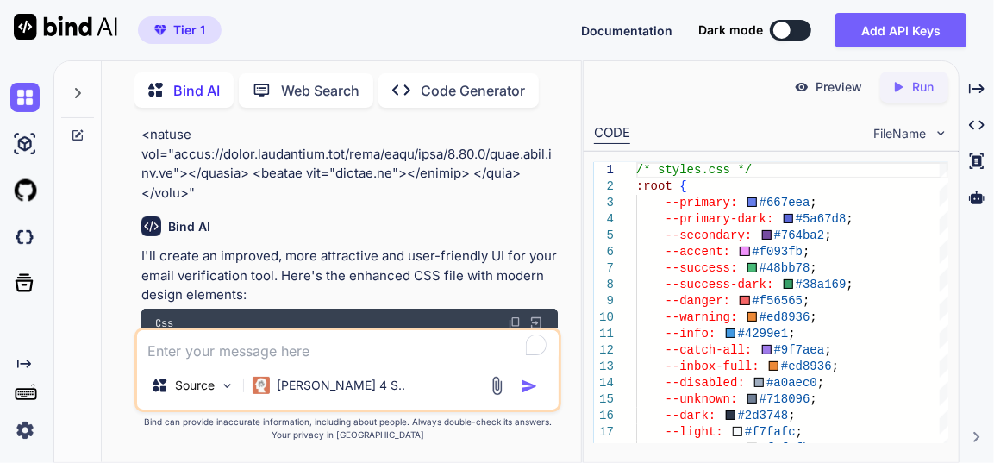
scroll to position [7288, 0]
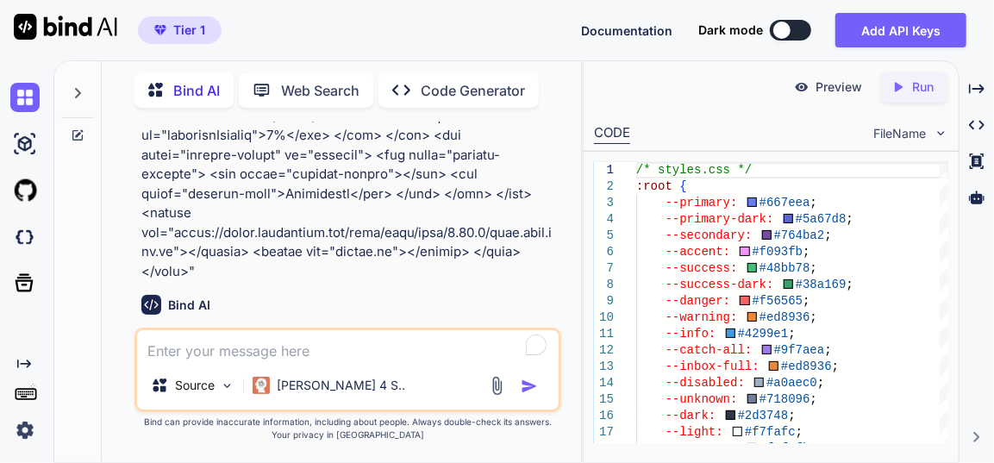
click at [513, 395] on img at bounding box center [515, 402] width 14 height 14
